Goal: Navigation & Orientation: Find specific page/section

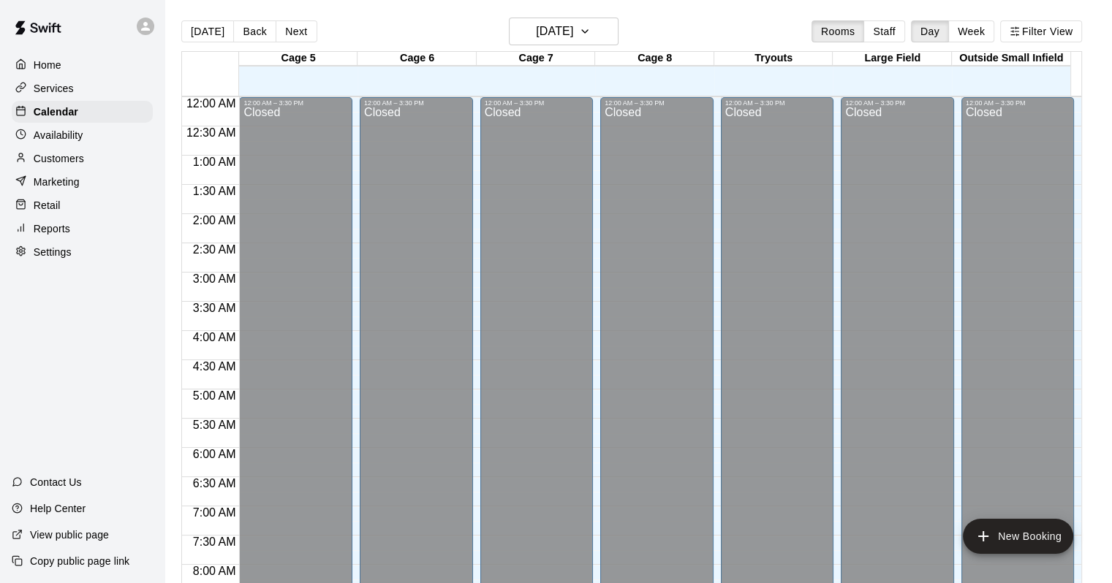
scroll to position [855, 0]
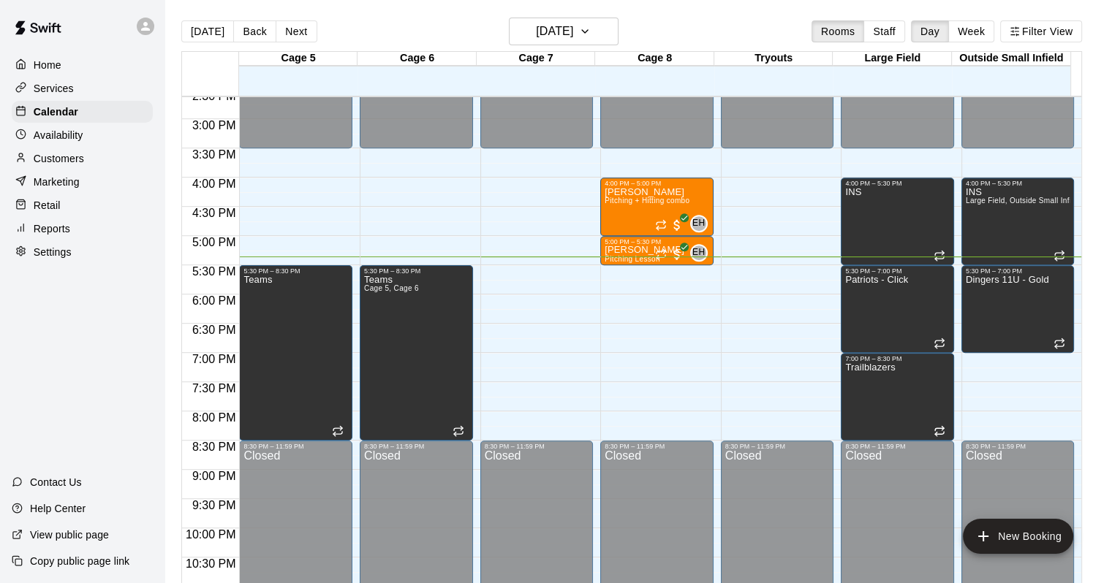
click at [61, 83] on p "Services" at bounding box center [54, 88] width 40 height 15
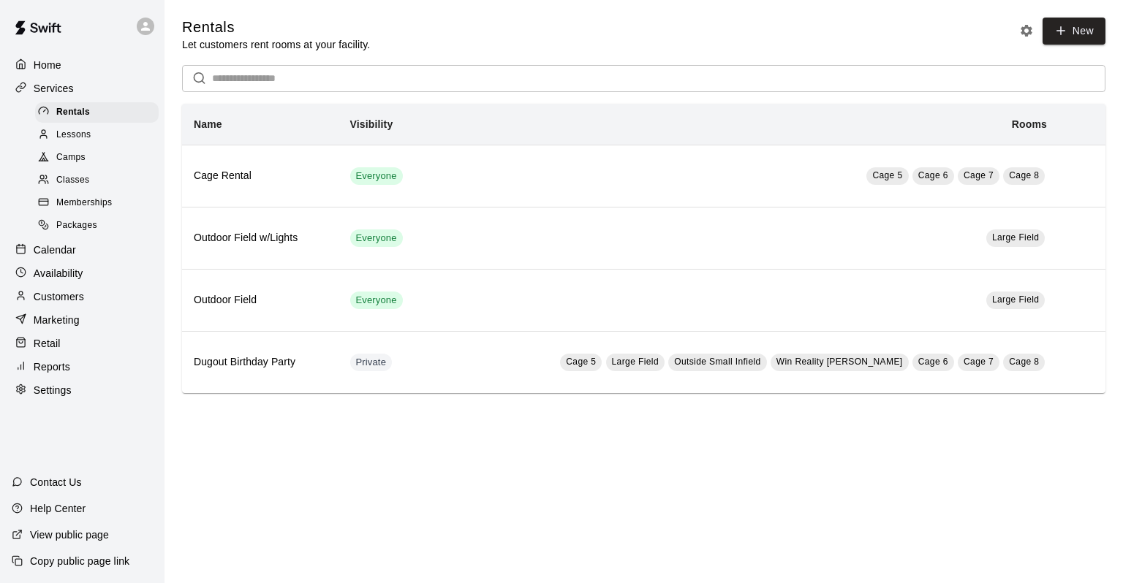
click at [98, 210] on span "Memberships" at bounding box center [84, 203] width 56 height 15
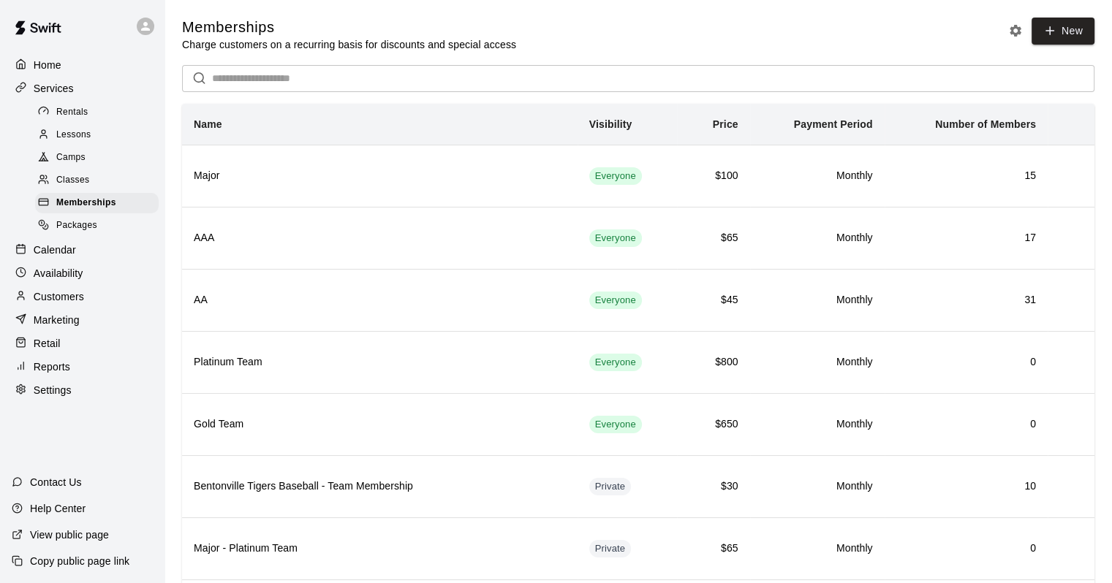
click at [377, 89] on input "text" at bounding box center [653, 78] width 882 height 27
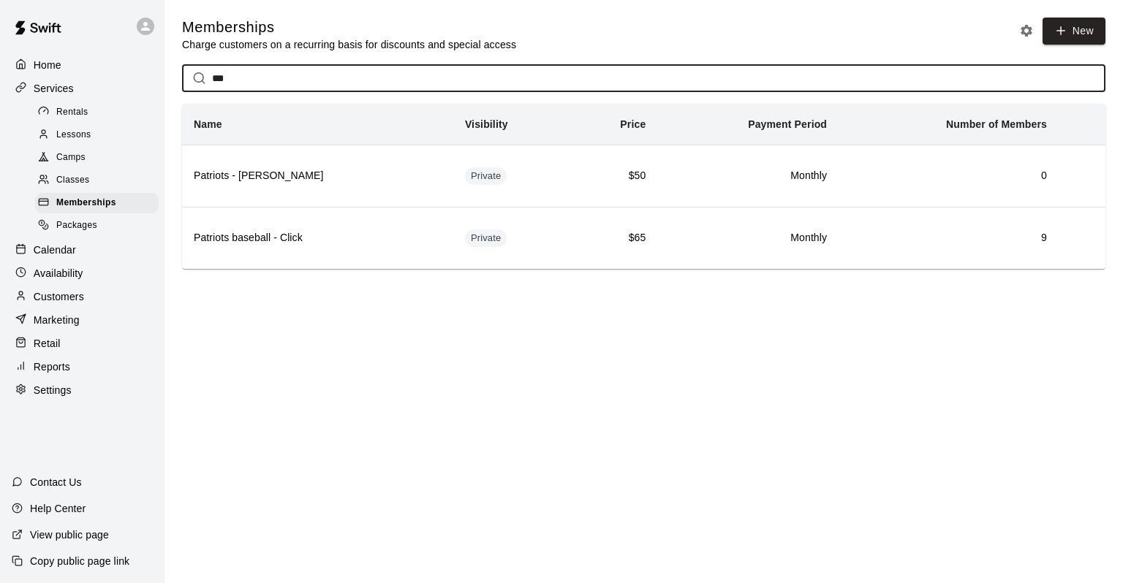
type input "***"
click at [57, 304] on p "Customers" at bounding box center [59, 296] width 50 height 15
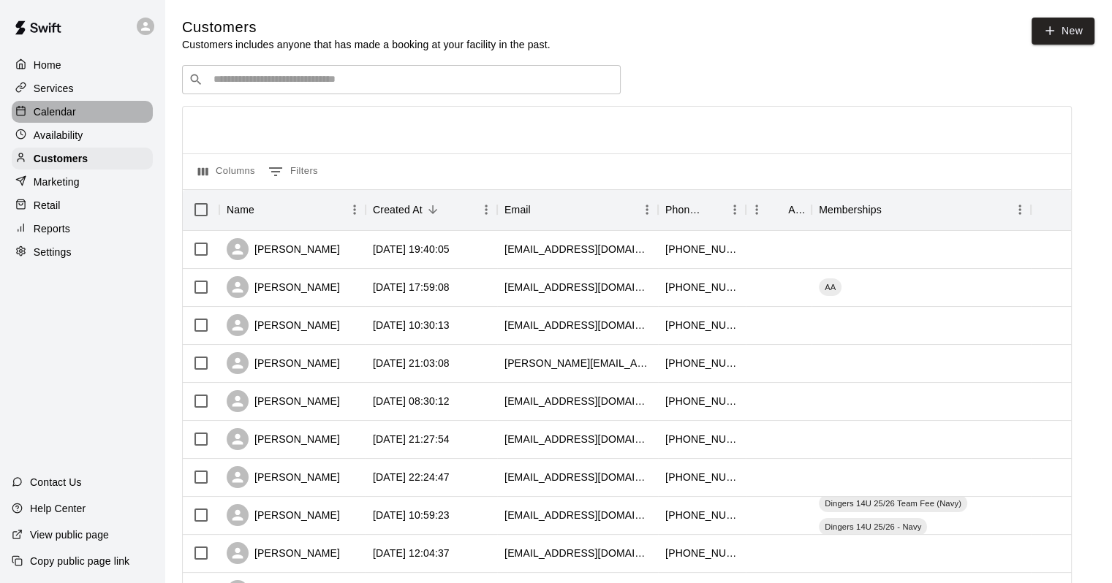
click at [49, 118] on p "Calendar" at bounding box center [55, 112] width 42 height 15
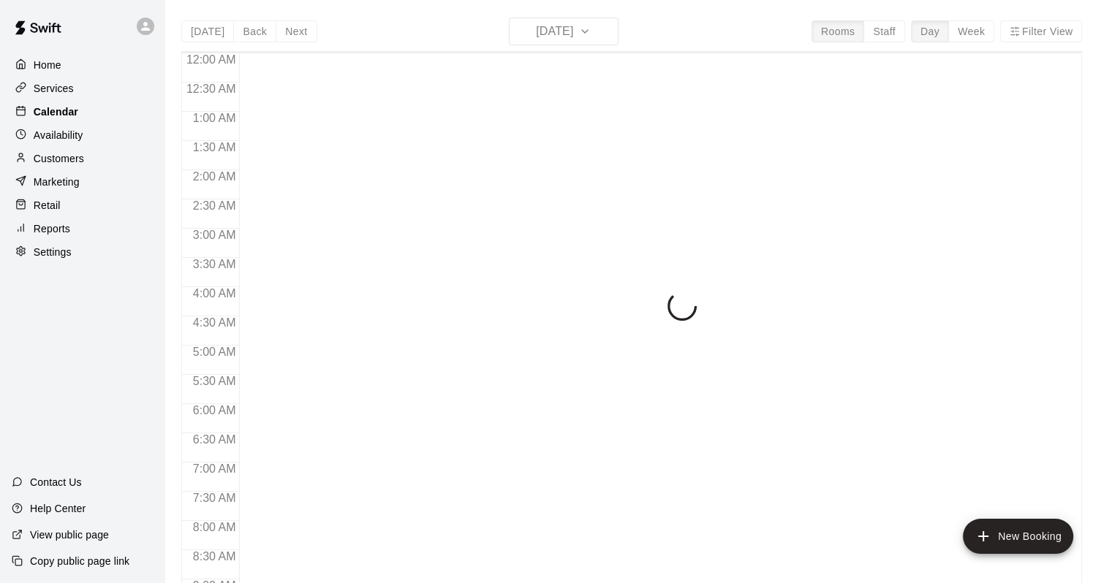
scroll to position [855, 0]
